Goal: Book appointment/travel/reservation

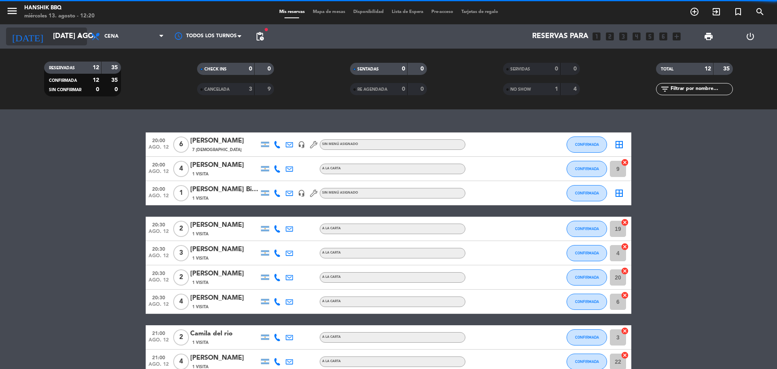
click at [61, 36] on input "[DATE] ago." at bounding box center [96, 36] width 94 height 16
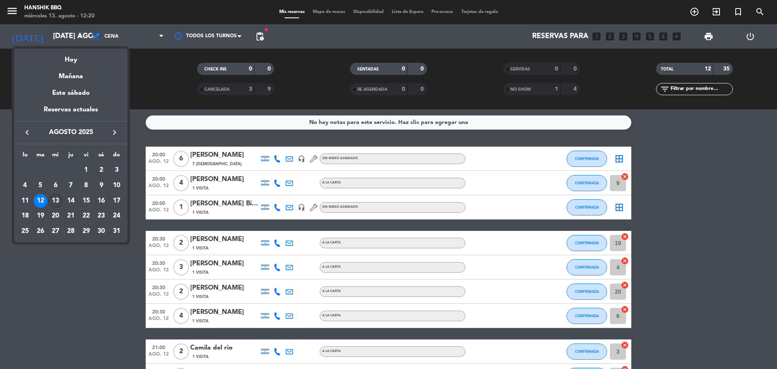
click at [54, 200] on div "13" at bounding box center [56, 201] width 14 height 14
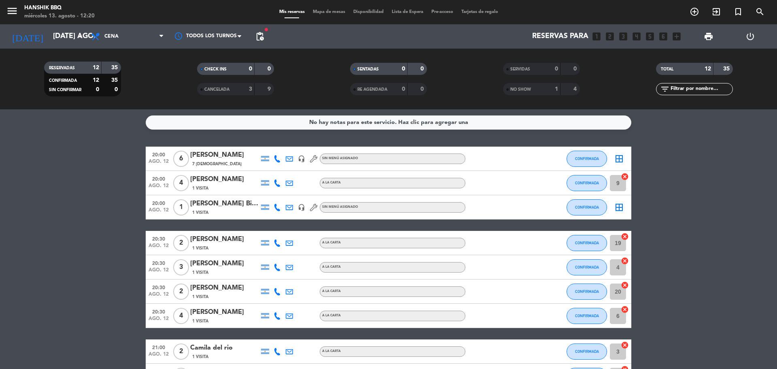
type input "mié. 13 ago."
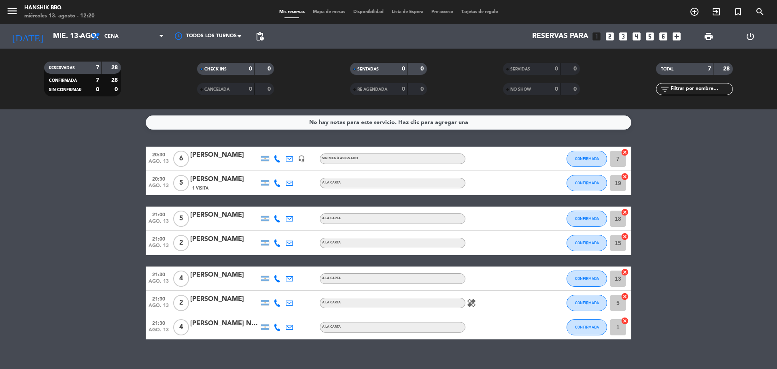
click at [115, 171] on bookings-row "20:30 ago. 13 6 [PERSON_NAME] headset_mic Sin menú asignado CONFIRMADA 7 cancel…" at bounding box center [388, 243] width 777 height 193
click at [102, 168] on bookings-row "20:30 ago. 13 6 [PERSON_NAME] headset_mic Sin menú asignado CONFIRMADA 7 cancel…" at bounding box center [388, 243] width 777 height 193
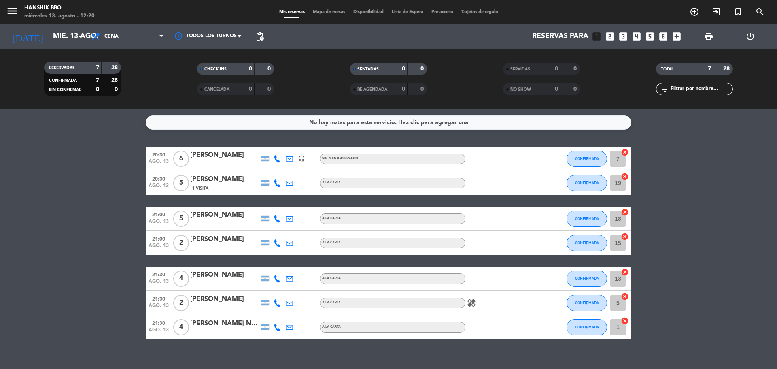
click at [102, 168] on bookings-row "20:30 ago. 13 6 [PERSON_NAME] headset_mic Sin menú asignado CONFIRMADA 7 cancel…" at bounding box center [388, 243] width 777 height 193
click at [63, 234] on bookings-row "20:30 ago. 13 6 [PERSON_NAME] headset_mic Sin menú asignado CONFIRMADA 7 cancel…" at bounding box center [388, 243] width 777 height 193
click at [95, 219] on bookings-row "20:30 ago. 13 6 [PERSON_NAME] headset_mic Sin menú asignado CONFIRMADA 7 cancel…" at bounding box center [388, 243] width 777 height 193
click at [280, 185] on icon at bounding box center [277, 182] width 7 height 7
click at [270, 147] on div at bounding box center [265, 159] width 12 height 24
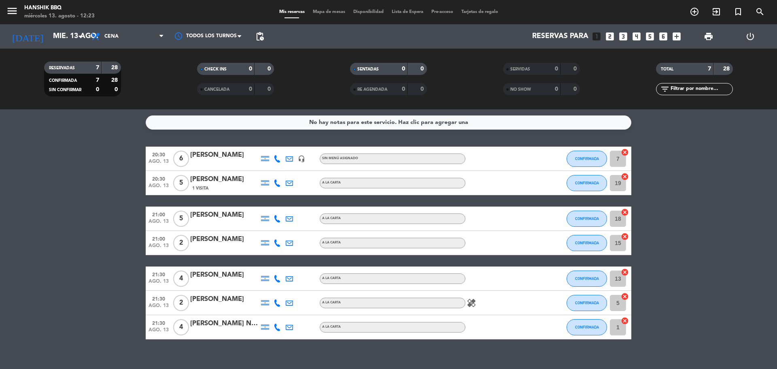
click at [279, 159] on icon at bounding box center [277, 158] width 7 height 7
click at [276, 219] on icon at bounding box center [277, 218] width 7 height 7
click at [278, 239] on icon at bounding box center [277, 242] width 7 height 7
click at [275, 276] on icon at bounding box center [277, 278] width 7 height 7
click at [105, 316] on bookings-row "20:30 ago. 13 6 [PERSON_NAME] headset_mic Sin menú asignado CONFIRMADA 7 cancel…" at bounding box center [388, 243] width 777 height 193
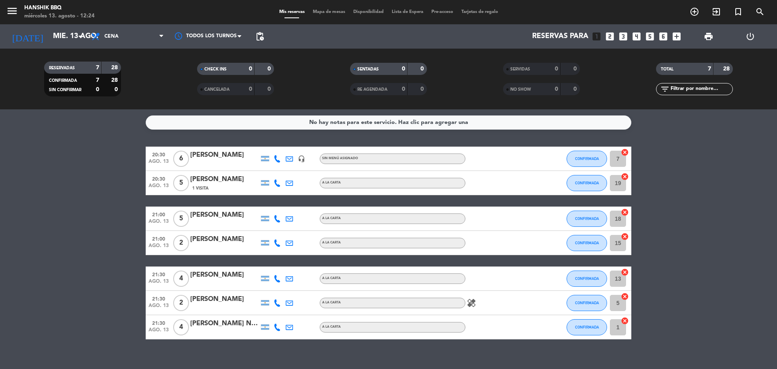
drag, startPoint x: 60, startPoint y: 223, endPoint x: 71, endPoint y: 222, distance: 11.7
click at [61, 223] on bookings-row "20:30 ago. 13 6 [PERSON_NAME] headset_mic Sin menú asignado CONFIRMADA 7 cancel…" at bounding box center [388, 243] width 777 height 193
click at [276, 277] on icon at bounding box center [277, 278] width 7 height 7
drag, startPoint x: 48, startPoint y: 272, endPoint x: 62, endPoint y: 277, distance: 15.5
click at [48, 272] on bookings-row "20:30 ago. 13 6 [PERSON_NAME] headset_mic Sin menú asignado CONFIRMADA 7 cancel…" at bounding box center [388, 243] width 777 height 193
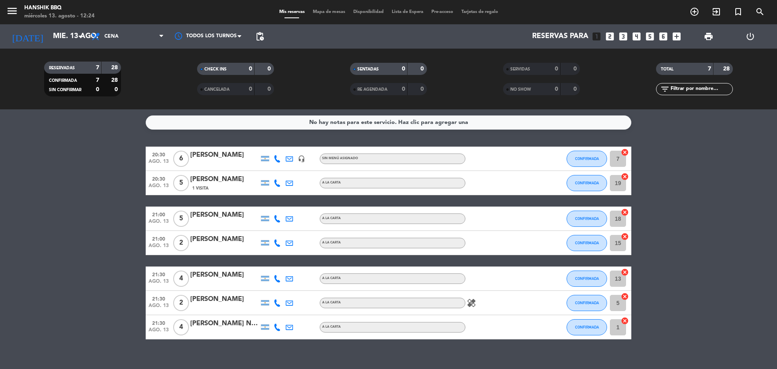
click at [227, 273] on div "[PERSON_NAME]" at bounding box center [224, 275] width 69 height 11
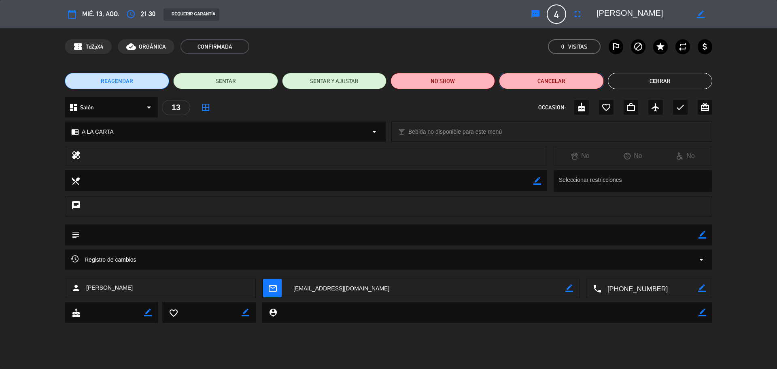
click at [563, 83] on button "Cancelar" at bounding box center [551, 81] width 104 height 16
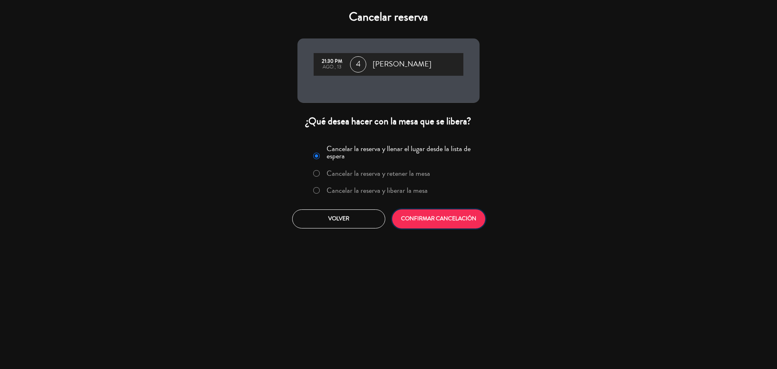
click at [432, 219] on button "CONFIRMAR CANCELACIÓN" at bounding box center [438, 218] width 93 height 19
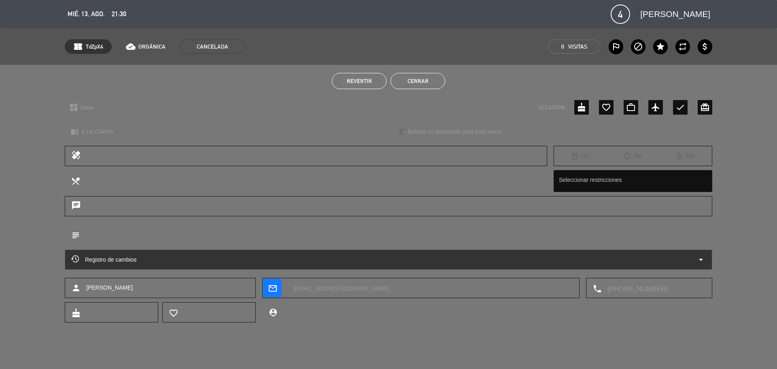
click at [431, 77] on button "Cerrar" at bounding box center [418, 81] width 55 height 16
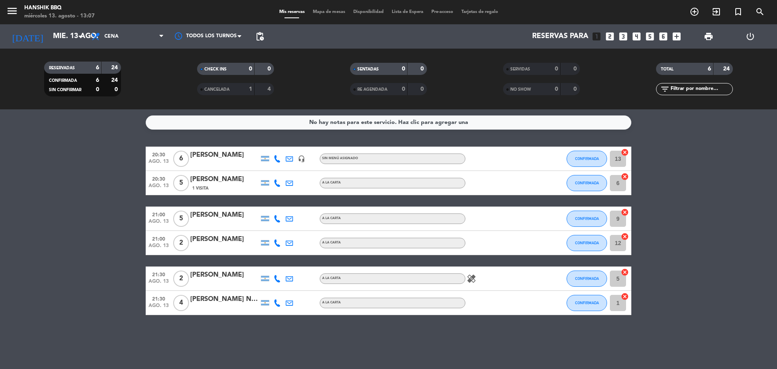
click at [92, 169] on bookings-row "20:30 ago. 13 6 [PERSON_NAME] headset_mic Sin menú asignado CONFIRMADA 13 cance…" at bounding box center [388, 231] width 777 height 168
click at [40, 184] on bookings-row "20:30 ago. 13 6 [PERSON_NAME] headset_mic Sin menú asignado CONFIRMADA 13 cance…" at bounding box center [388, 231] width 777 height 168
click at [697, 12] on icon "add_circle_outline" at bounding box center [695, 12] width 10 height 10
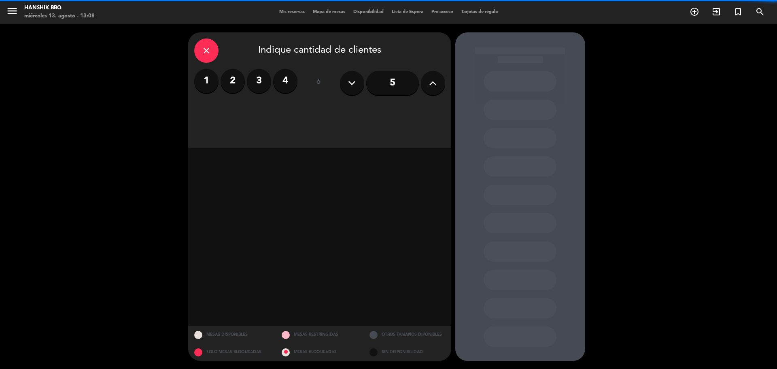
click at [239, 83] on label "2" at bounding box center [233, 81] width 24 height 24
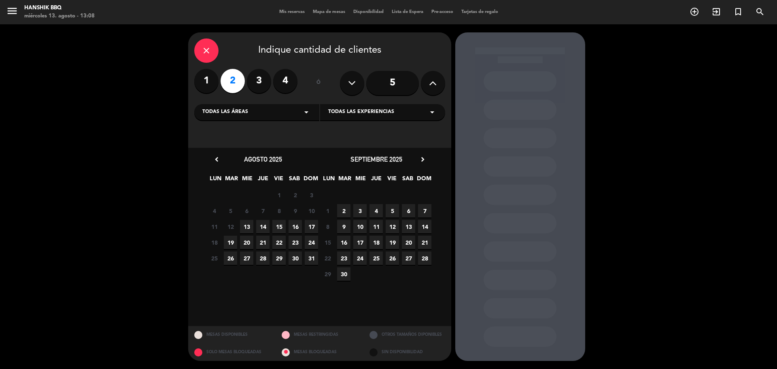
click at [251, 229] on span "13" at bounding box center [246, 226] width 13 height 13
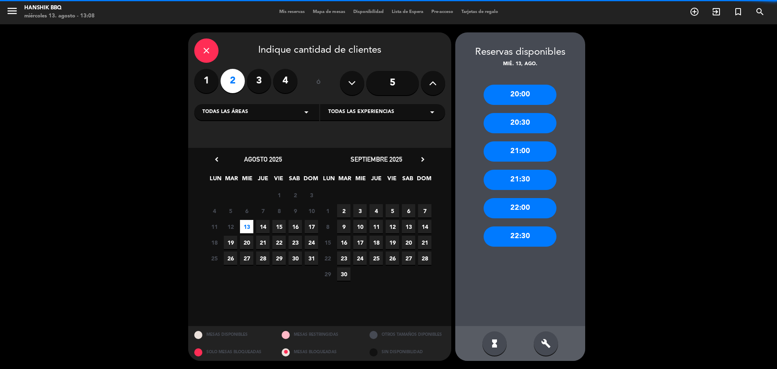
click at [551, 339] on div "build" at bounding box center [546, 343] width 24 height 24
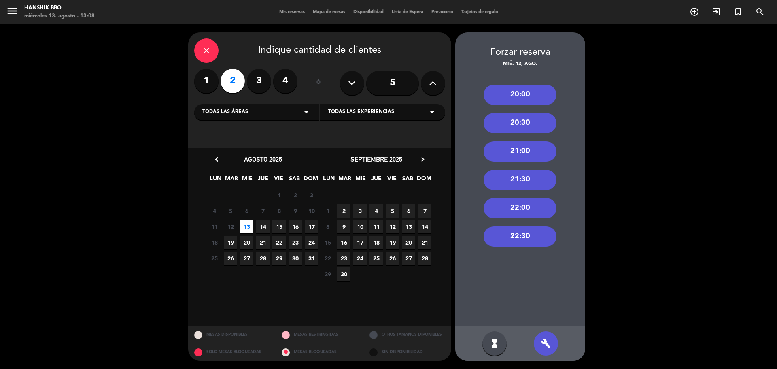
click at [516, 181] on div "21:30" at bounding box center [520, 180] width 73 height 20
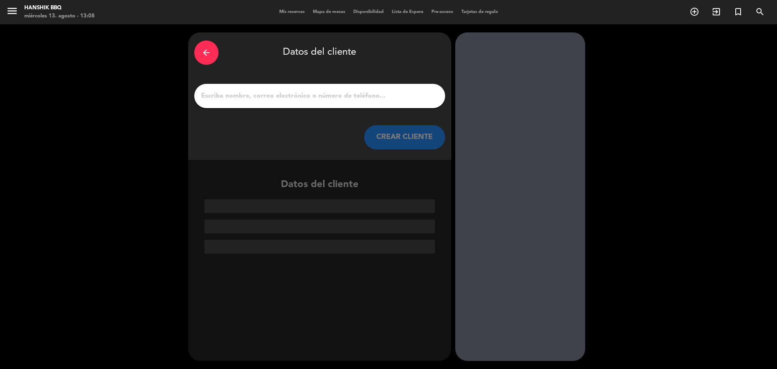
click at [263, 94] on input "1" at bounding box center [319, 95] width 239 height 11
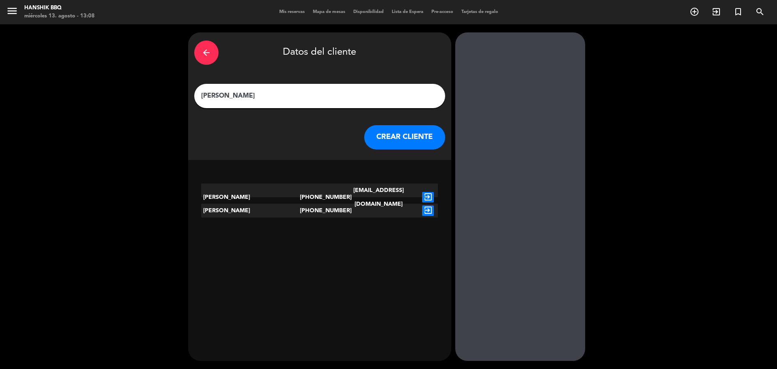
type input "[PERSON_NAME]"
click at [75, 166] on div "arrow_back Datos del cliente [PERSON_NAME] [PERSON_NAME] CLIENTE [PERSON_NAME] …" at bounding box center [388, 196] width 777 height 344
click at [429, 206] on icon "exit_to_app" at bounding box center [428, 210] width 12 height 11
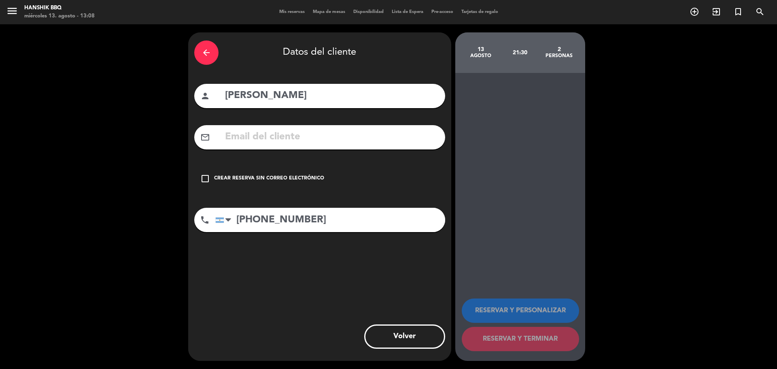
click at [266, 141] on input "text" at bounding box center [331, 137] width 215 height 17
click at [207, 176] on icon "check_box_outline_blank" at bounding box center [205, 179] width 10 height 10
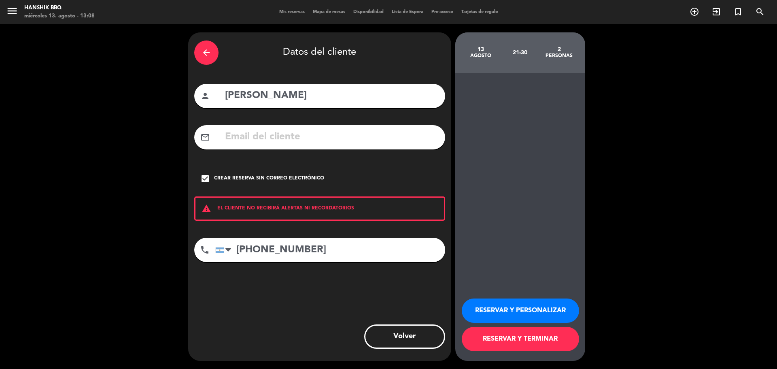
click at [525, 345] on button "RESERVAR Y TERMINAR" at bounding box center [520, 339] width 117 height 24
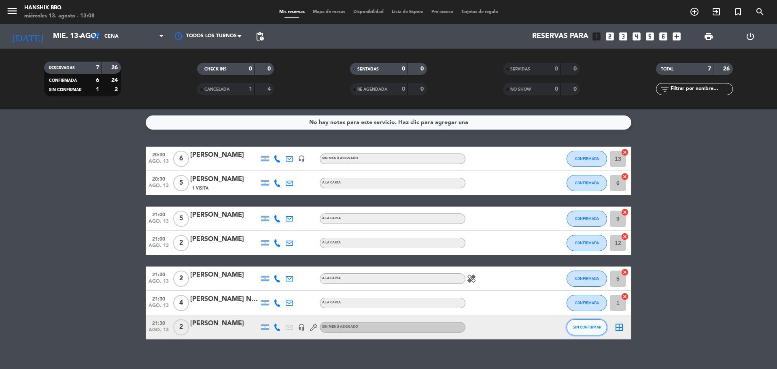
click at [576, 323] on button "SIN CONFIRMAR" at bounding box center [587, 327] width 40 height 16
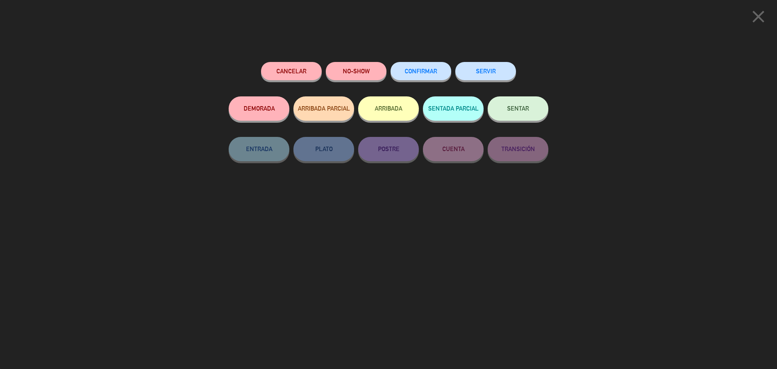
click at [413, 78] on button "CONFIRMAR" at bounding box center [421, 71] width 61 height 18
